Goal: Go to known website: Access a specific website the user already knows

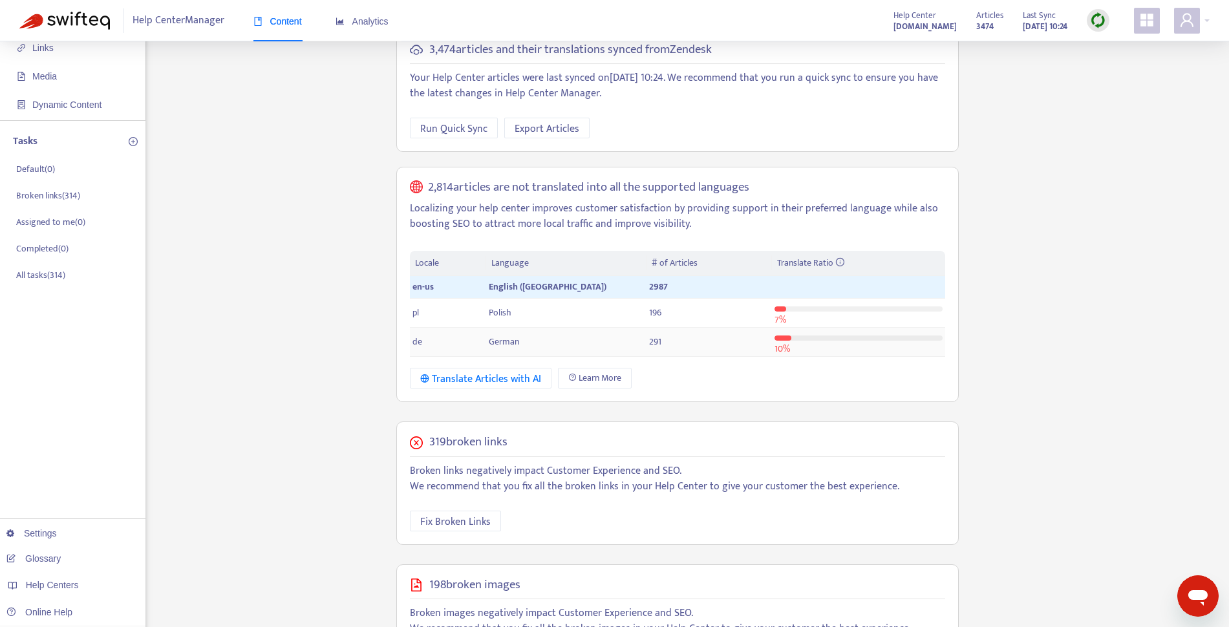
scroll to position [92, 0]
